Goal: Information Seeking & Learning: Find specific page/section

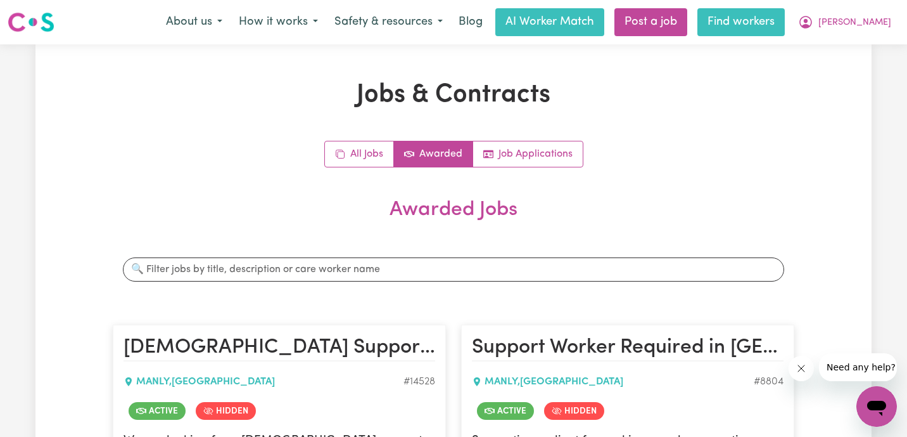
click at [785, 34] on link "Find workers" at bounding box center [741, 22] width 87 height 28
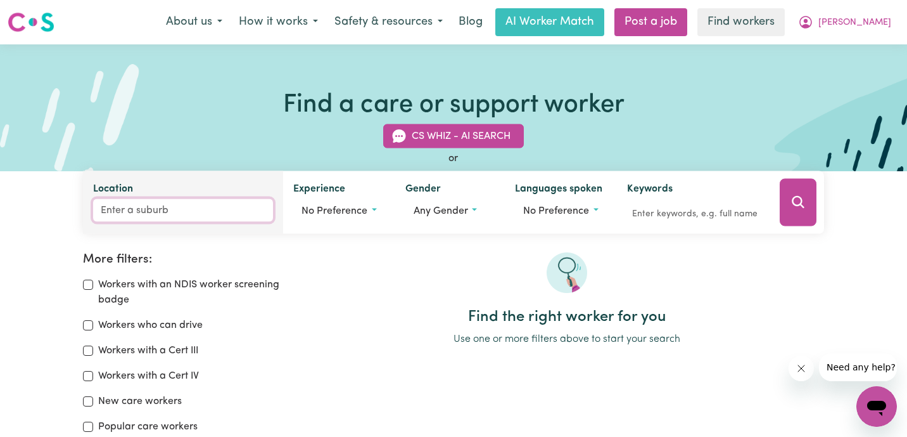
click at [189, 220] on input "Location" at bounding box center [183, 210] width 180 height 23
type input "moonee"
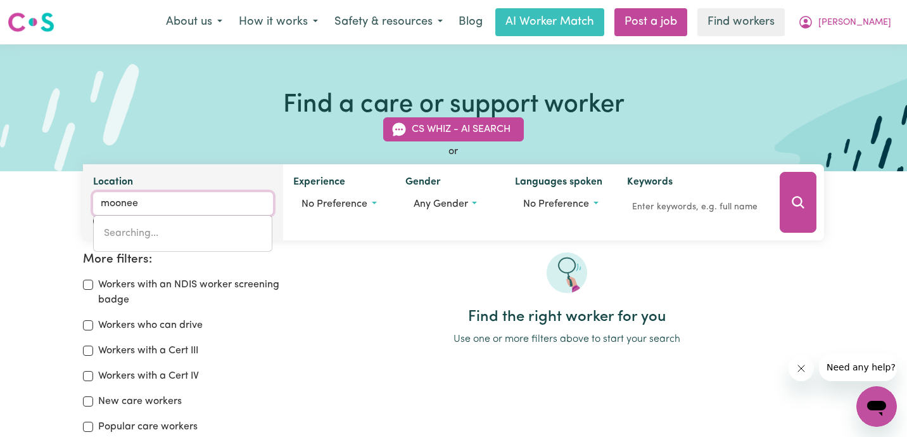
type input "moonee, New South Wales, 2259"
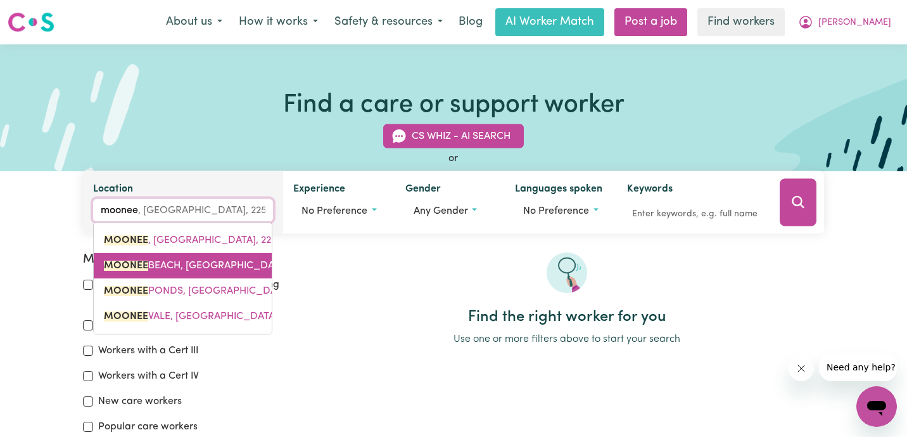
click at [167, 259] on link "MOONEE BEACH, New South Wales, 2450" at bounding box center [183, 265] width 178 height 25
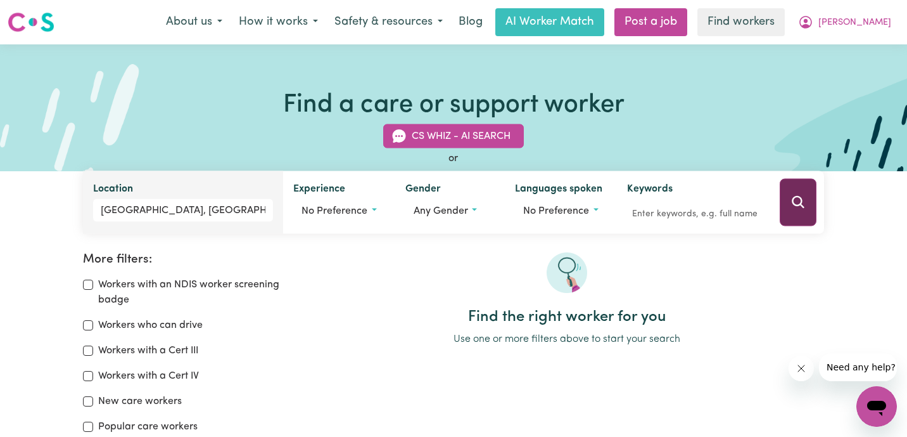
click at [805, 214] on button "Search" at bounding box center [798, 203] width 37 height 48
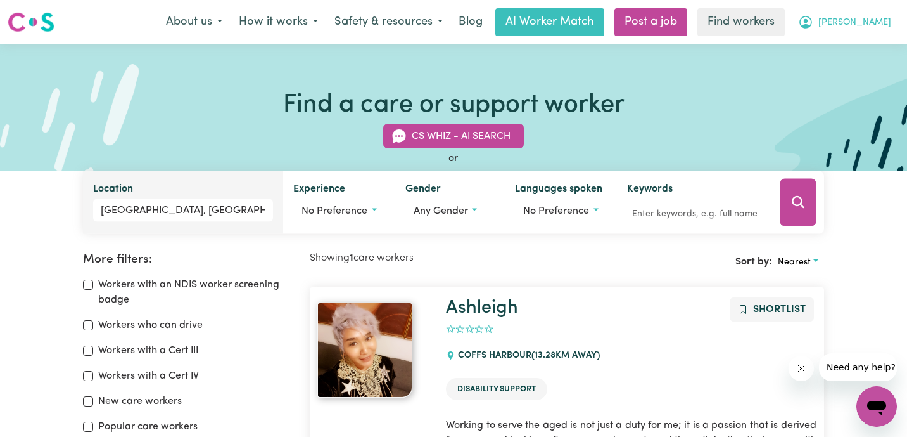
click at [869, 21] on span "Richard" at bounding box center [855, 23] width 73 height 14
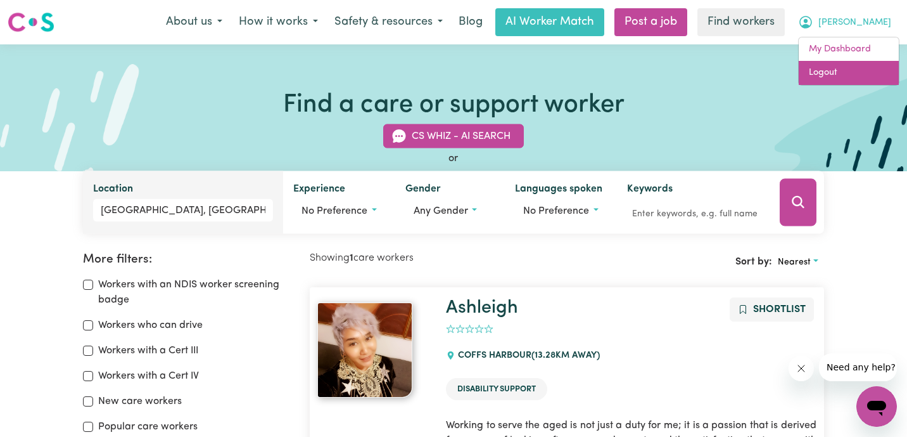
click at [862, 70] on link "Logout" at bounding box center [849, 73] width 100 height 24
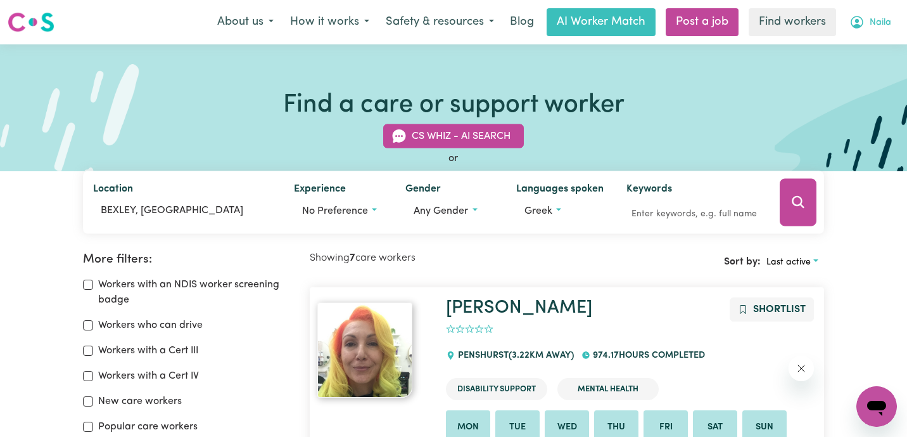
click at [881, 15] on button "Naila" at bounding box center [870, 22] width 58 height 27
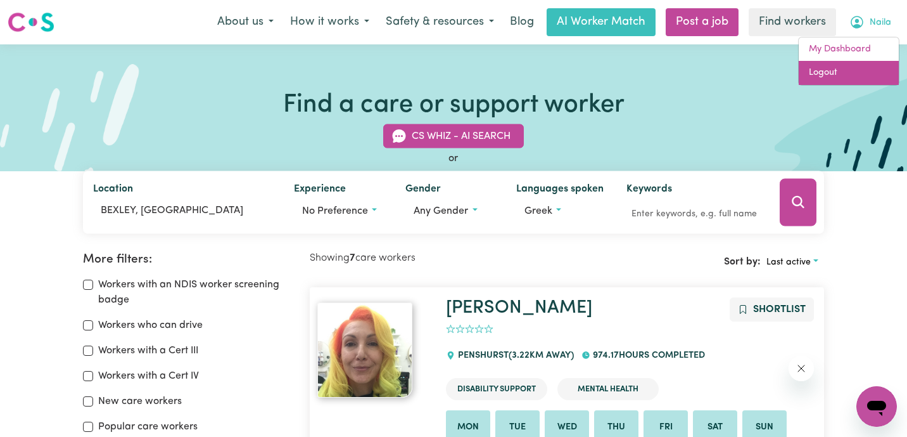
click at [851, 75] on link "Logout" at bounding box center [849, 73] width 100 height 24
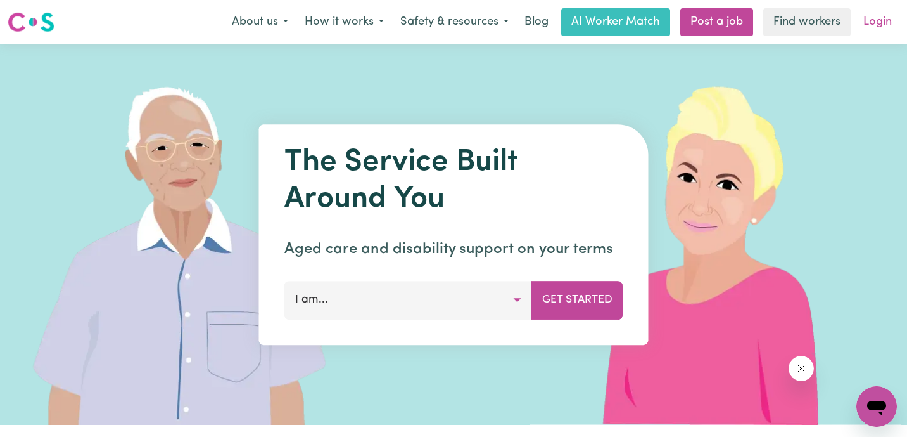
click at [892, 18] on link "Login" at bounding box center [878, 22] width 44 height 28
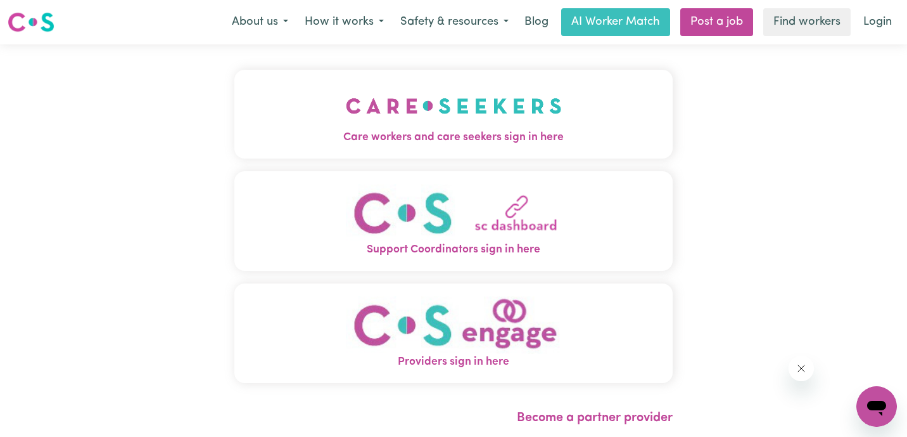
click at [315, 139] on span "Care workers and care seekers sign in here" at bounding box center [453, 137] width 438 height 16
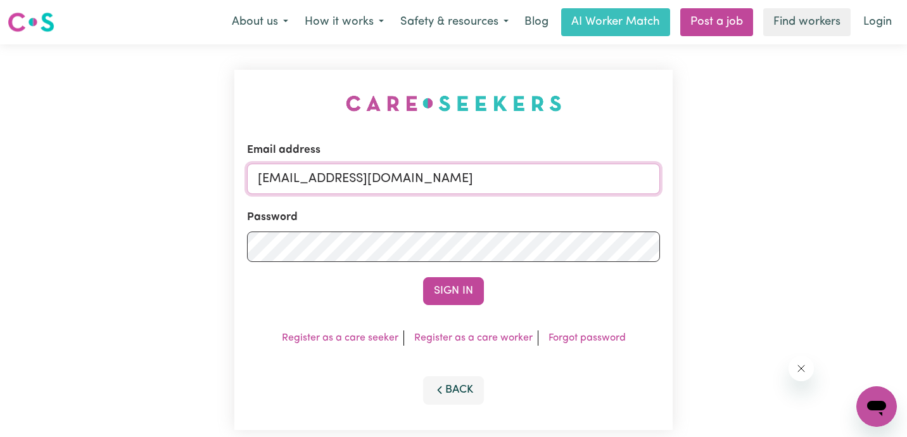
drag, startPoint x: 449, startPoint y: 177, endPoint x: 134, endPoint y: 168, distance: 315.0
click at [134, 168] on div "Email address [EMAIL_ADDRESS][DOMAIN_NAME] Password Sign In Register as a care …" at bounding box center [453, 249] width 907 height 411
paste input "[EMAIL_ADDRESS][DOMAIN_NAME]"
type input "[EMAIL_ADDRESS][DOMAIN_NAME]"
click at [423, 277] on button "Sign In" at bounding box center [453, 291] width 61 height 28
